Goal: Information Seeking & Learning: Learn about a topic

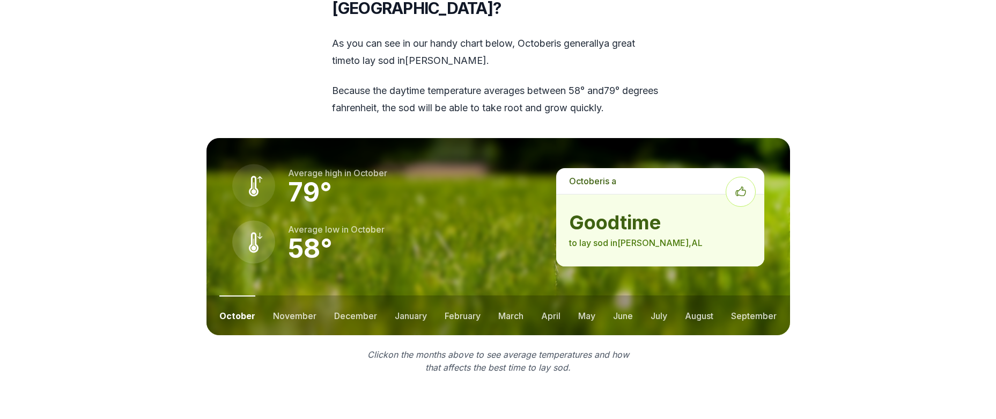
scroll to position [1341, 0]
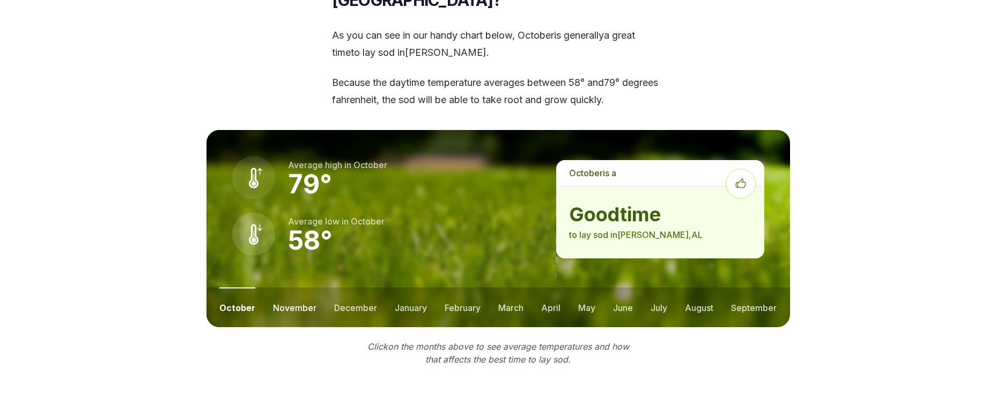
click at [291, 289] on button "november" at bounding box center [294, 307] width 43 height 40
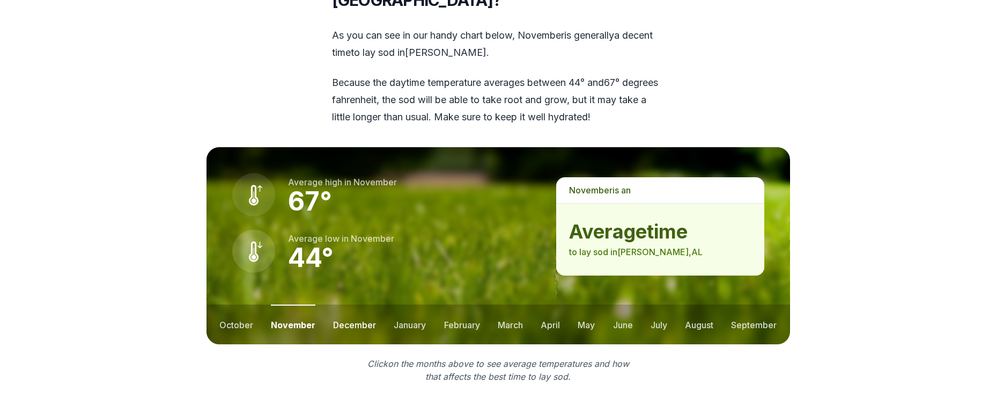
click at [363, 308] on button "december" at bounding box center [354, 324] width 43 height 40
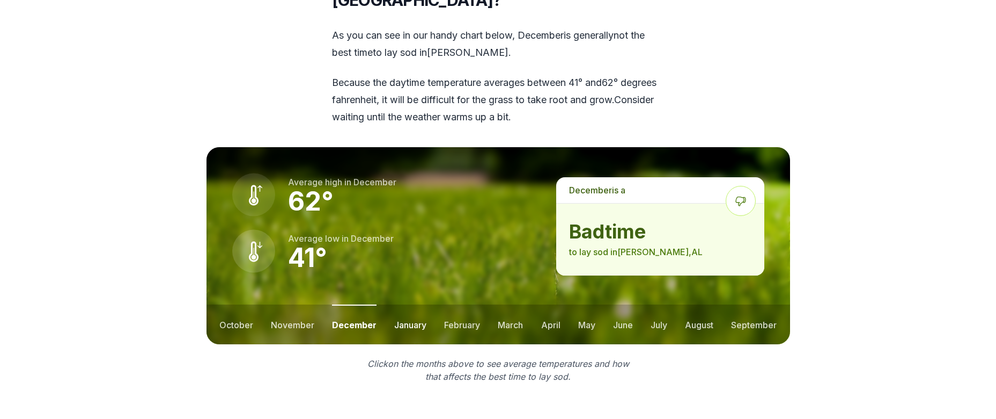
click at [416, 305] on button "january" at bounding box center [410, 324] width 32 height 40
click at [460, 306] on button "february" at bounding box center [464, 324] width 36 height 40
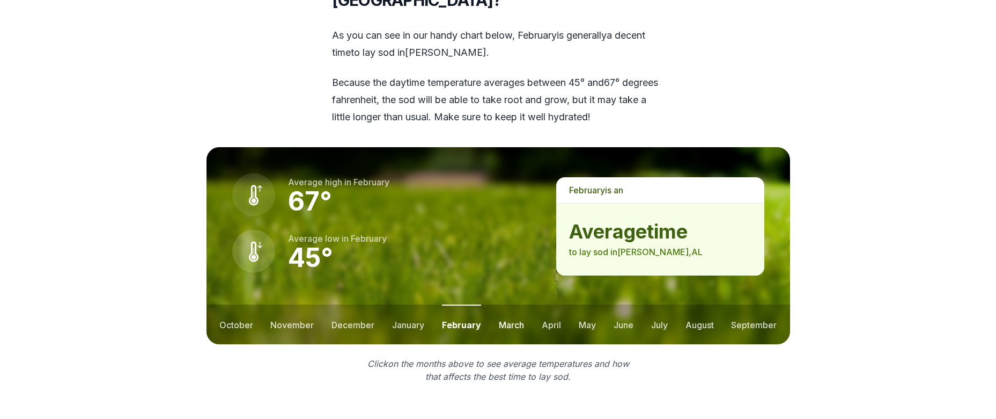
click at [508, 304] on button "march" at bounding box center [511, 324] width 25 height 40
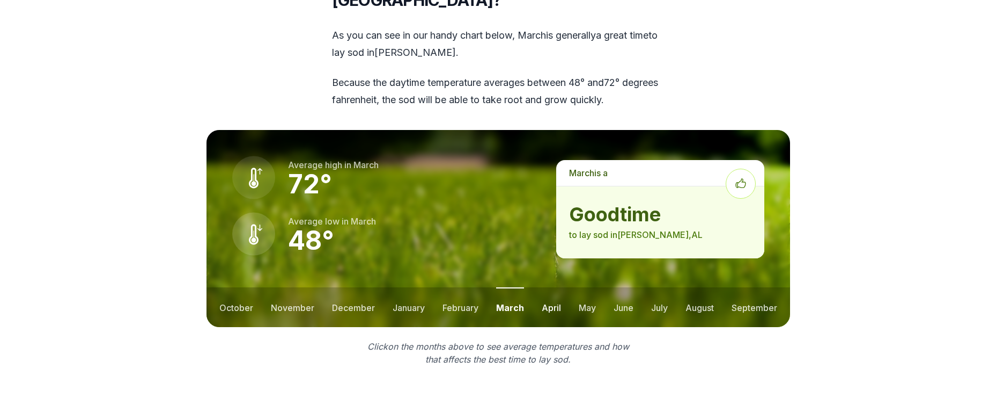
click at [552, 289] on button "april" at bounding box center [551, 307] width 19 height 40
click at [588, 290] on button "may" at bounding box center [586, 307] width 17 height 40
click at [634, 289] on ul "october november december january february march april may june july august sep…" at bounding box center [499, 307] width 584 height 40
click at [661, 288] on button "july" at bounding box center [659, 307] width 17 height 40
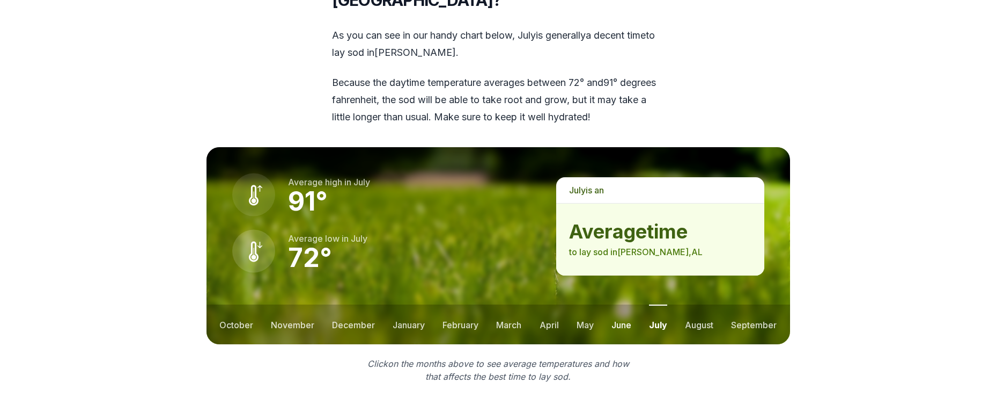
click at [622, 305] on button "june" at bounding box center [622, 324] width 20 height 40
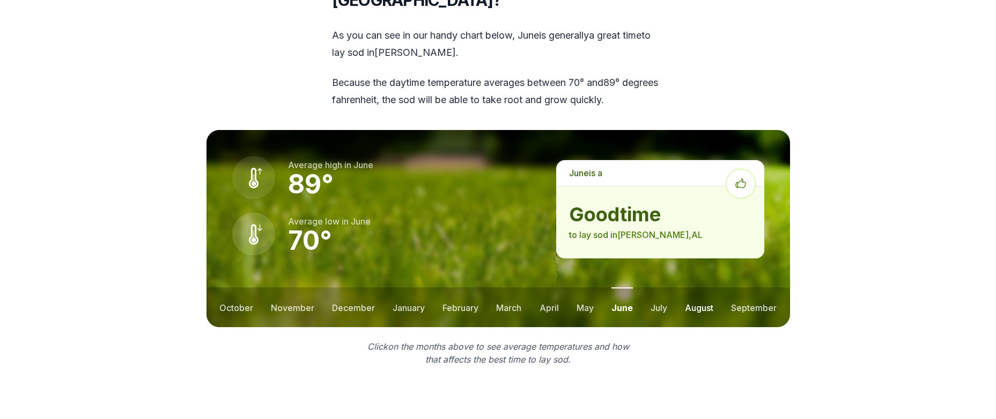
click at [705, 293] on button "august" at bounding box center [699, 307] width 28 height 40
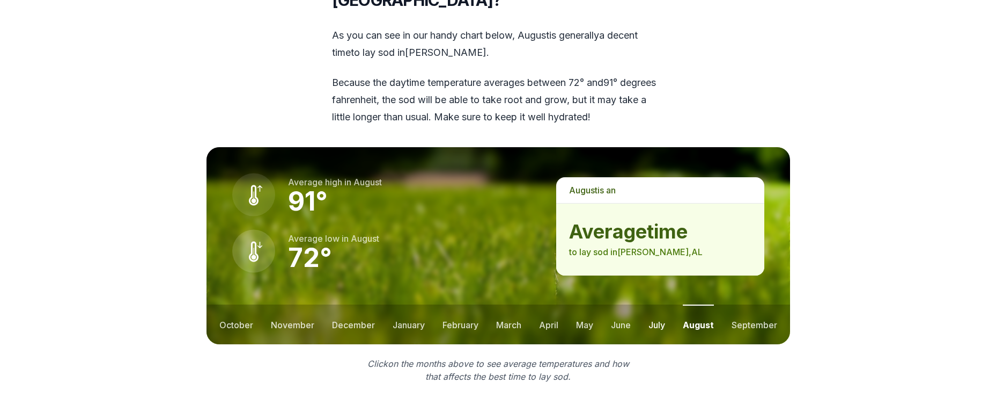
click at [653, 306] on button "july" at bounding box center [657, 324] width 17 height 40
click at [624, 309] on button "june" at bounding box center [622, 324] width 20 height 40
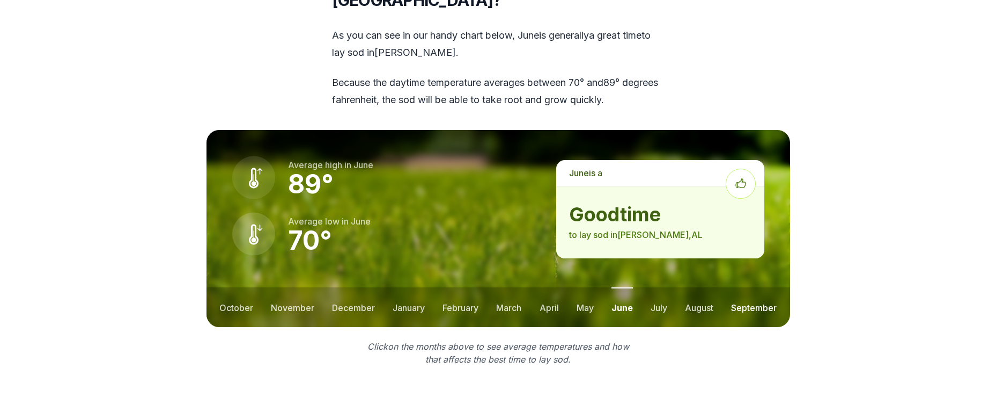
click at [759, 287] on button "september" at bounding box center [754, 307] width 46 height 40
click at [700, 289] on button "august" at bounding box center [697, 307] width 28 height 40
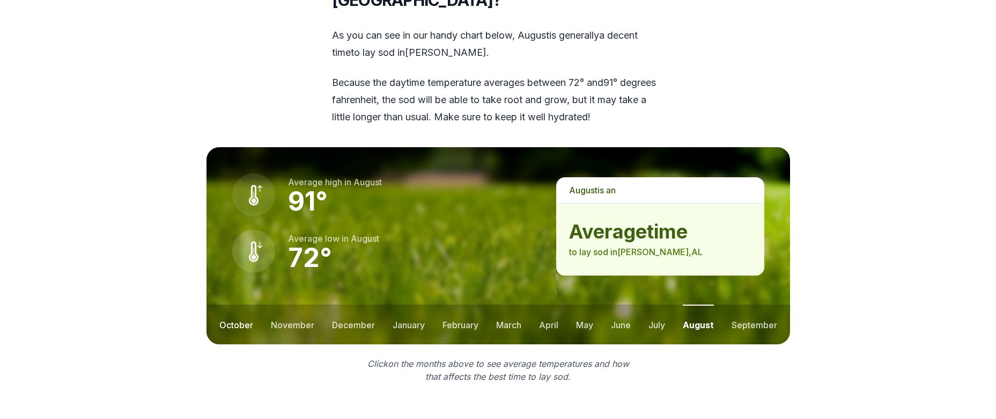
click at [230, 309] on button "october" at bounding box center [236, 324] width 34 height 40
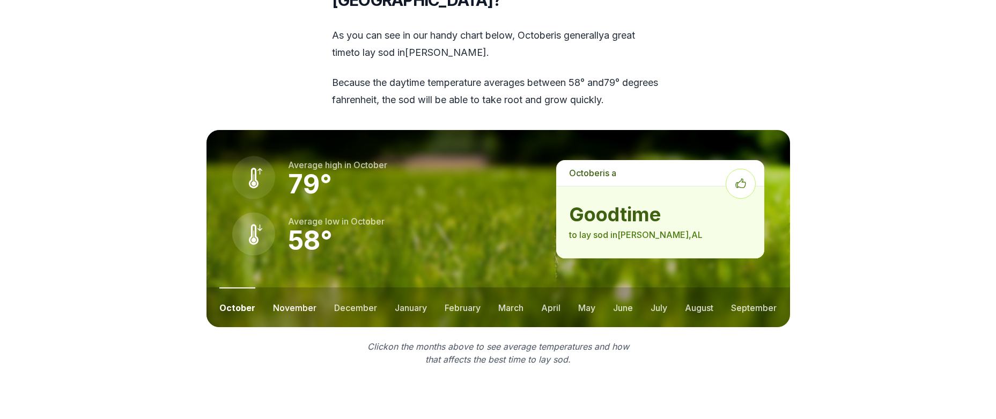
click at [285, 287] on button "november" at bounding box center [294, 307] width 43 height 40
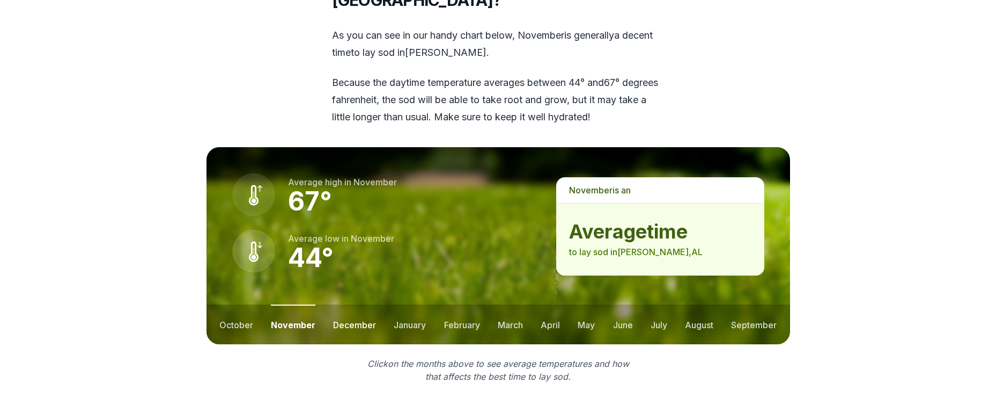
click at [361, 306] on button "december" at bounding box center [354, 324] width 43 height 40
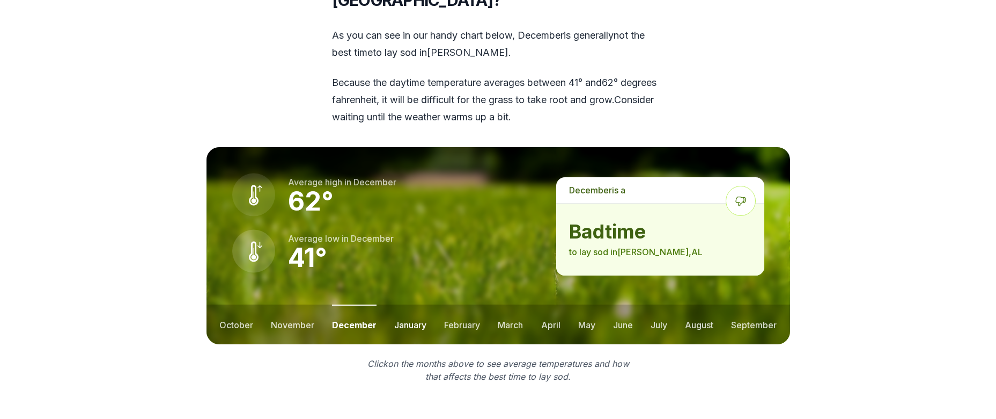
click at [405, 307] on button "january" at bounding box center [410, 324] width 32 height 40
click at [356, 307] on button "december" at bounding box center [353, 324] width 43 height 40
click at [286, 309] on button "november" at bounding box center [292, 324] width 43 height 40
